Goal: Transaction & Acquisition: Obtain resource

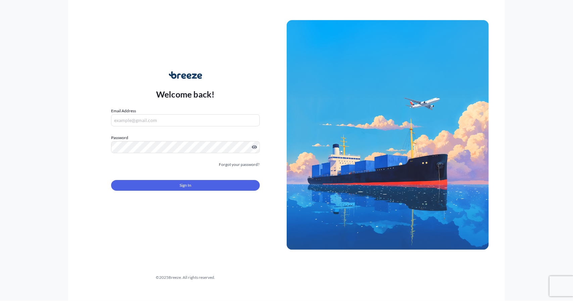
click at [197, 122] on input "Email Address" at bounding box center [185, 120] width 149 height 12
type input "[EMAIL_ADDRESS][DOMAIN_NAME]"
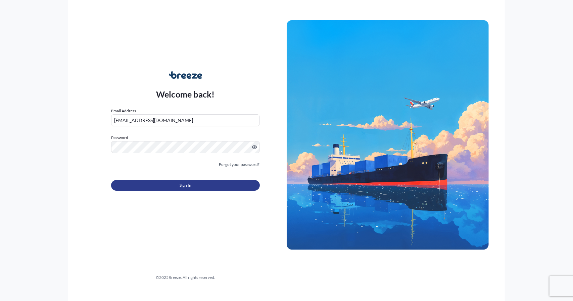
click at [154, 186] on button "Sign In" at bounding box center [185, 185] width 149 height 11
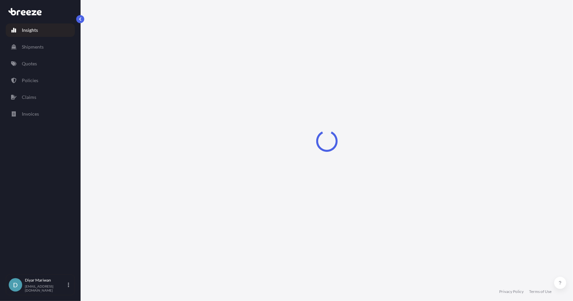
select select "2025"
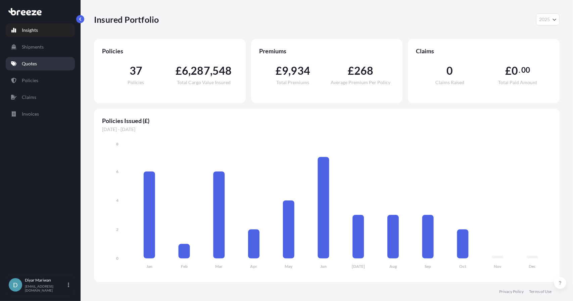
click at [30, 64] on p "Quotes" at bounding box center [29, 63] width 15 height 7
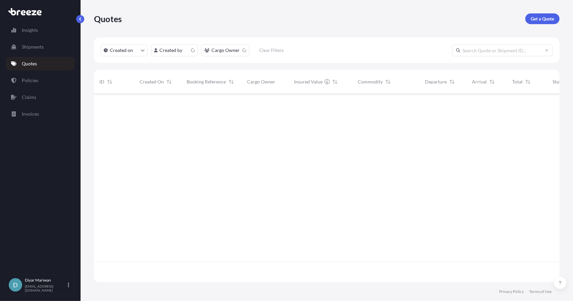
scroll to position [187, 460]
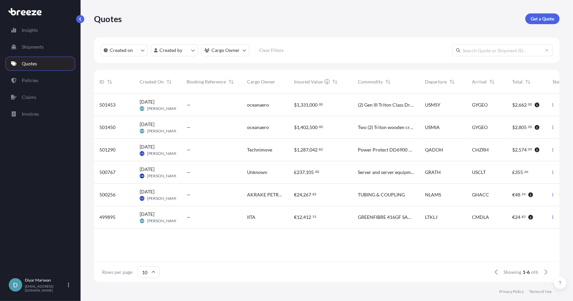
click at [111, 129] on span "501450" at bounding box center [107, 127] width 16 height 7
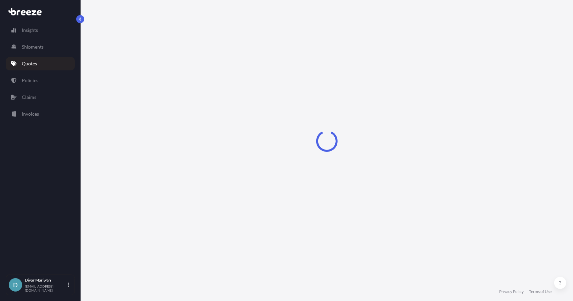
select select "Road"
select select "Air"
select select "Road"
select select "1"
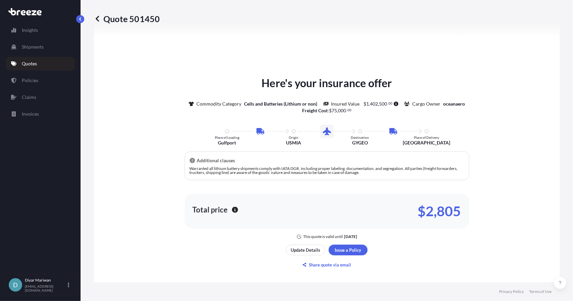
scroll to position [368, 0]
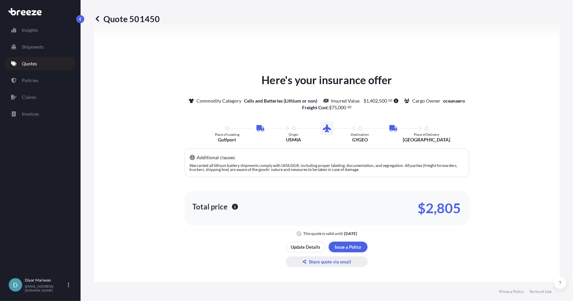
click at [318, 259] on p "Share quote via email" at bounding box center [330, 262] width 42 height 7
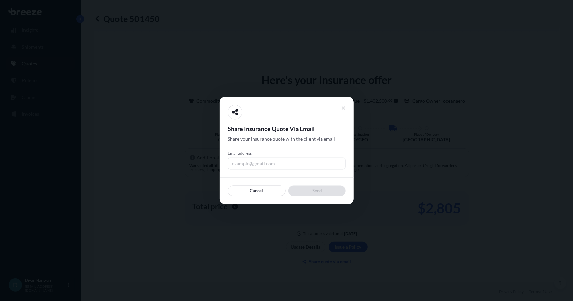
click at [261, 161] on input "Email address" at bounding box center [286, 164] width 118 height 12
type input "[EMAIL_ADDRESS][DOMAIN_NAME]"
